Goal: Entertainment & Leisure: Consume media (video, audio)

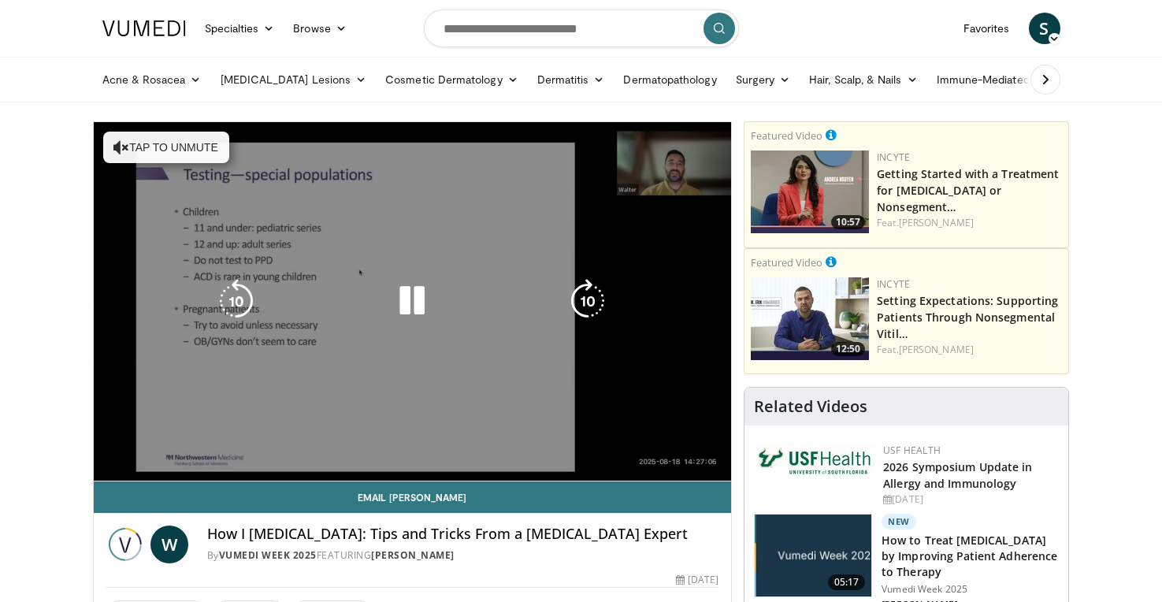
drag, startPoint x: 0, startPoint y: 0, endPoint x: 321, endPoint y: 158, distance: 357.3
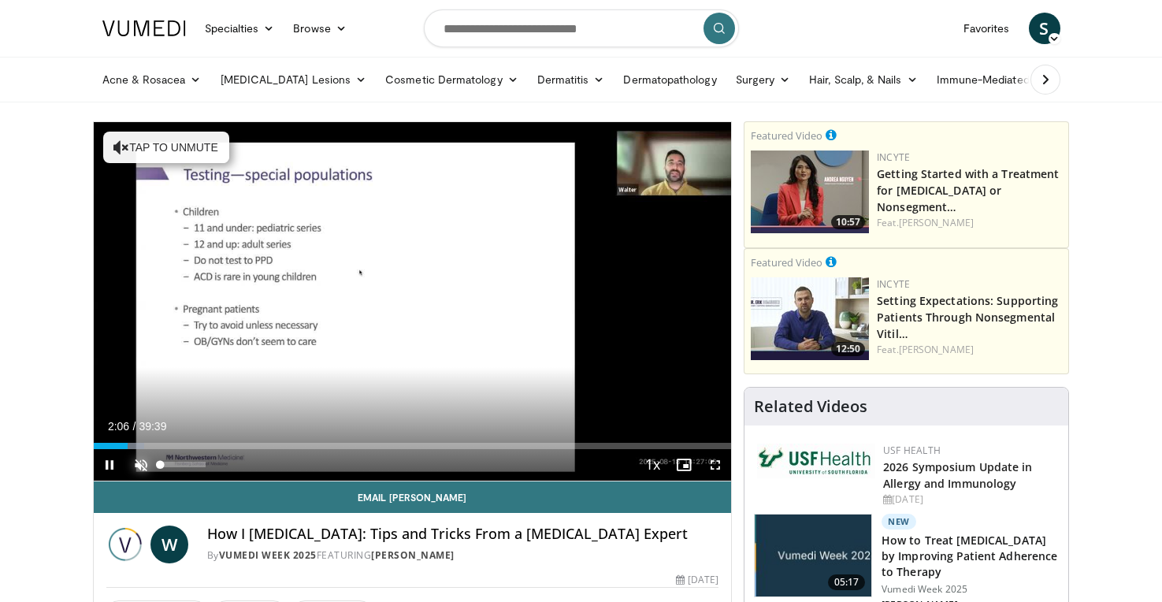
click at [140, 462] on span "Video Player" at bounding box center [141, 465] width 32 height 32
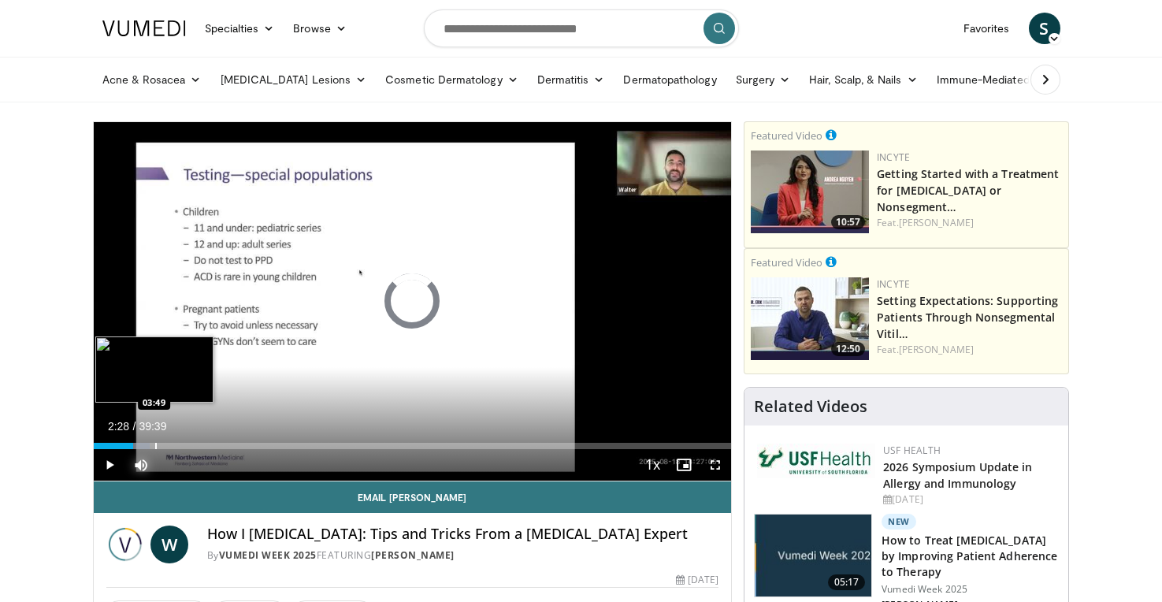
click at [155, 443] on div "Progress Bar" at bounding box center [156, 446] width 2 height 6
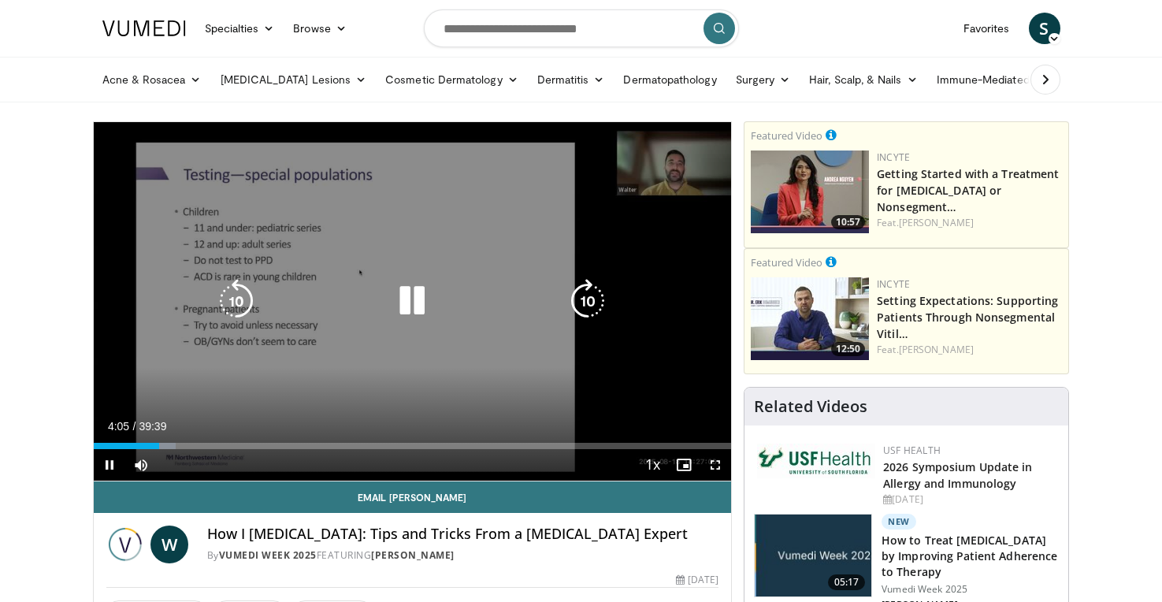
click at [418, 298] on icon "Video Player" at bounding box center [412, 301] width 44 height 44
